Goal: Communication & Community: Connect with others

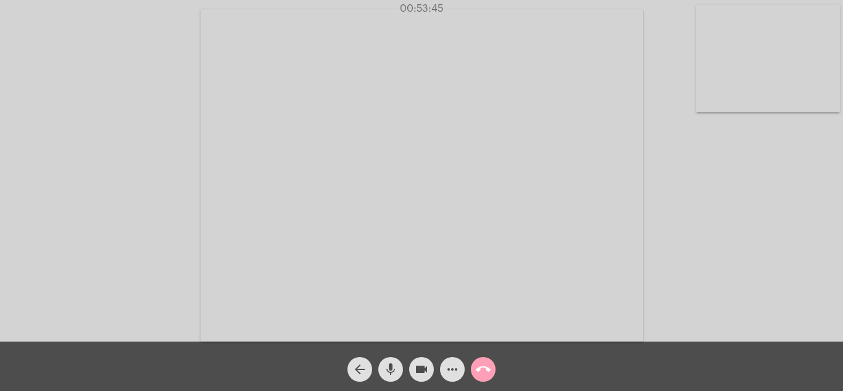
click at [480, 372] on mat-icon "call_end" at bounding box center [483, 369] width 15 height 15
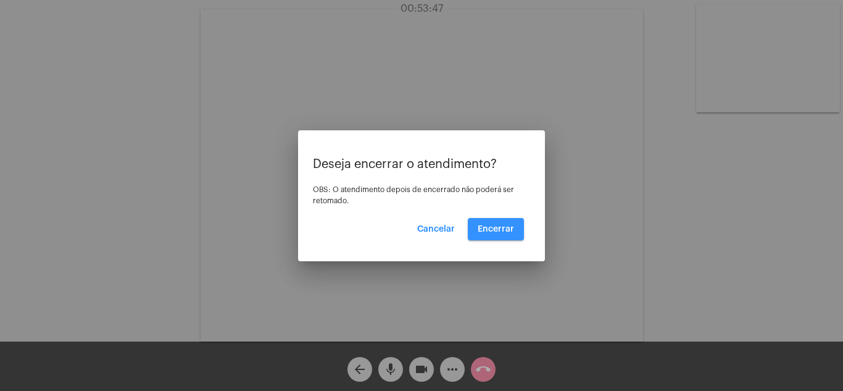
click at [496, 228] on span "Encerrar" at bounding box center [496, 229] width 36 height 9
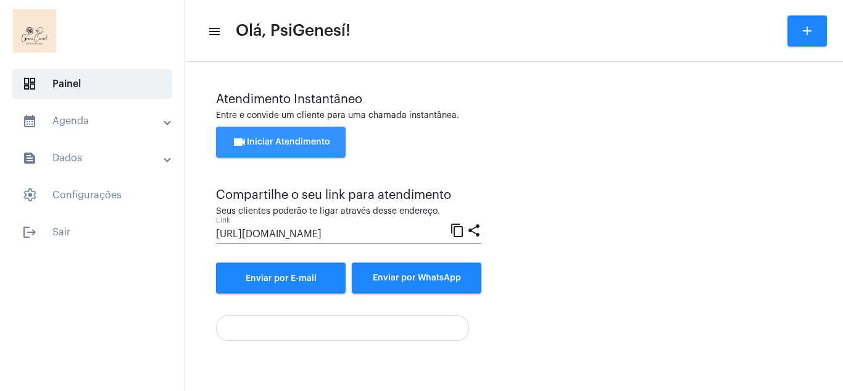
click at [282, 141] on span "videocam Iniciar Atendimento" at bounding box center [281, 142] width 98 height 9
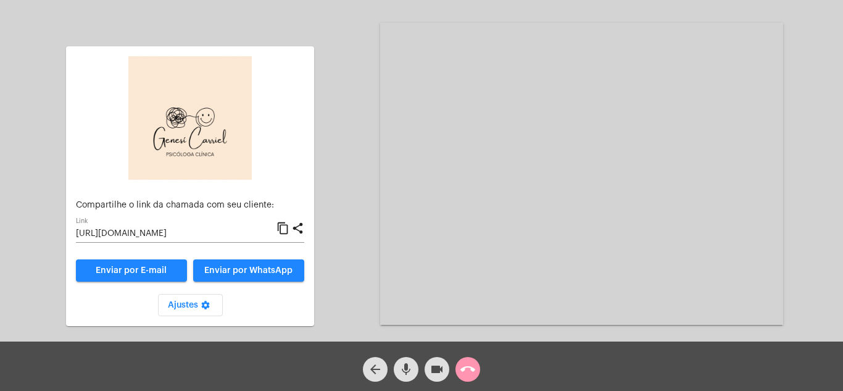
click at [320, 267] on div "Compartilhe o link da chamada com seu cliente: [URL][DOMAIN_NAME] Link content_…" at bounding box center [190, 174] width 261 height 305
click at [246, 269] on span "Enviar por WhatsApp" at bounding box center [249, 270] width 88 height 9
